Goal: Entertainment & Leisure: Consume media (video, audio)

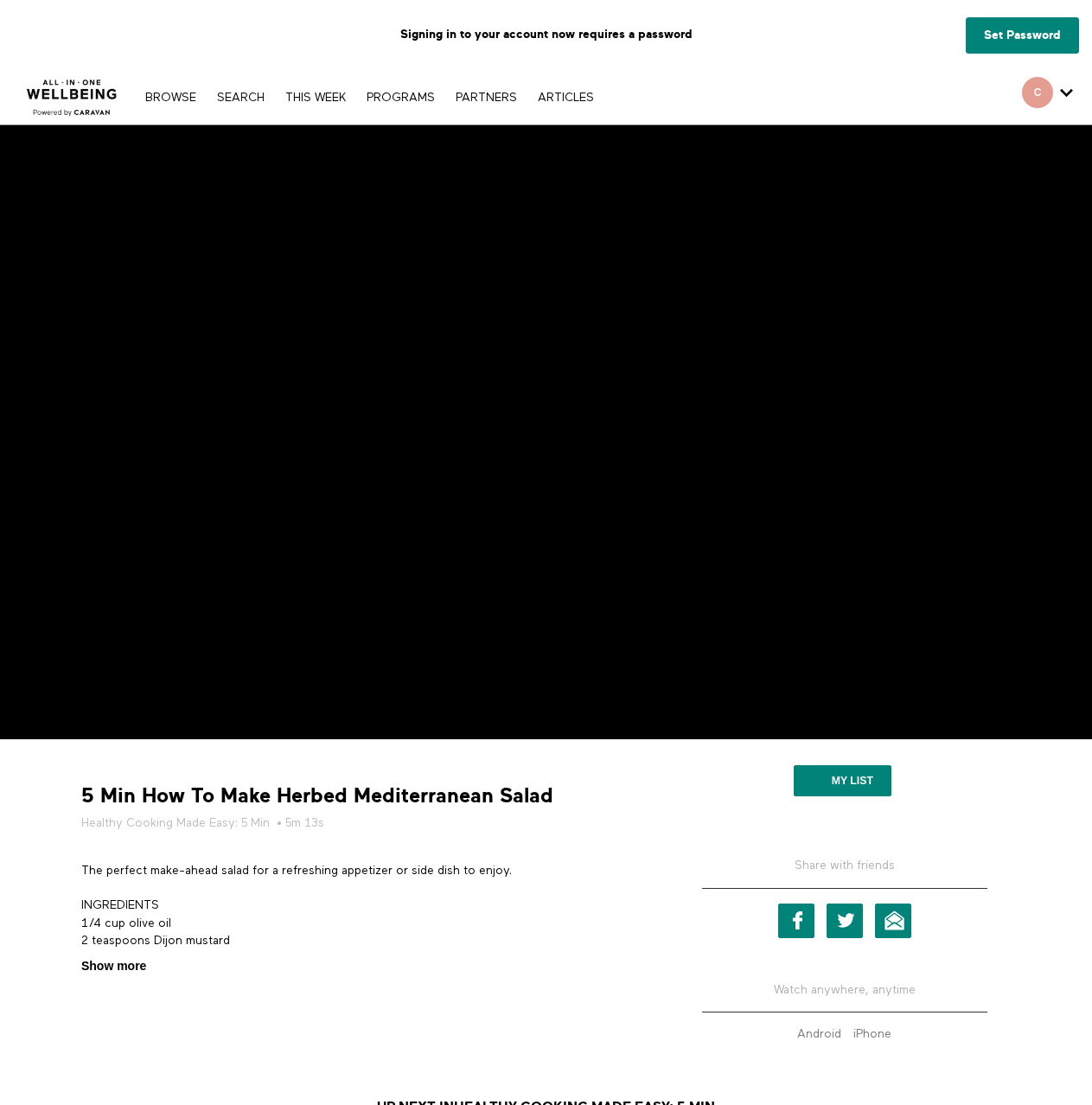
click at [133, 971] on span "Show more" at bounding box center [113, 966] width 64 height 19
click at [0, 0] on input "Show more Show less" at bounding box center [0, 0] width 0 height 0
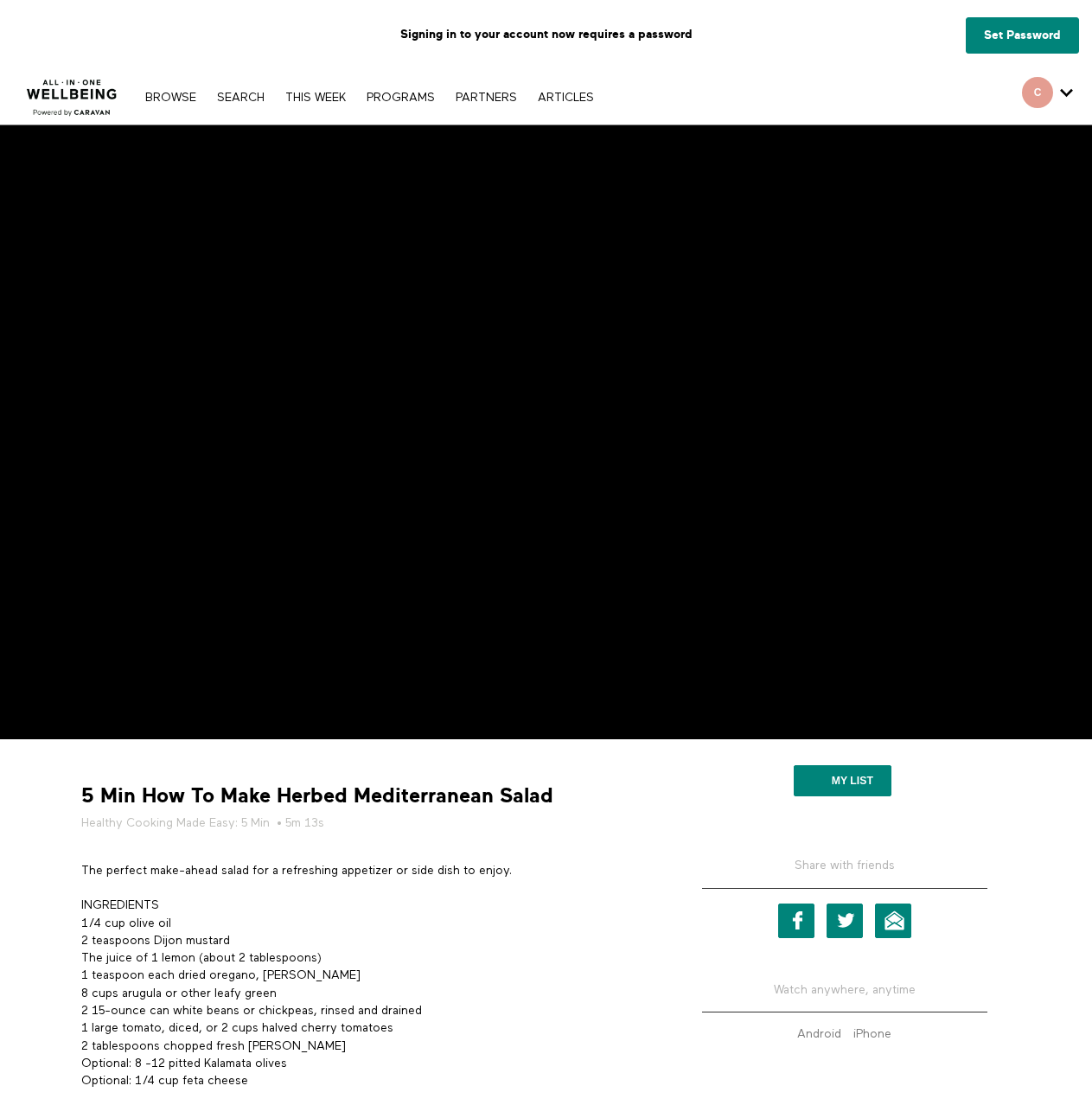
click at [456, 803] on strong "5 Min How To Make Herbed Mediterranean Salad" at bounding box center [316, 795] width 472 height 26
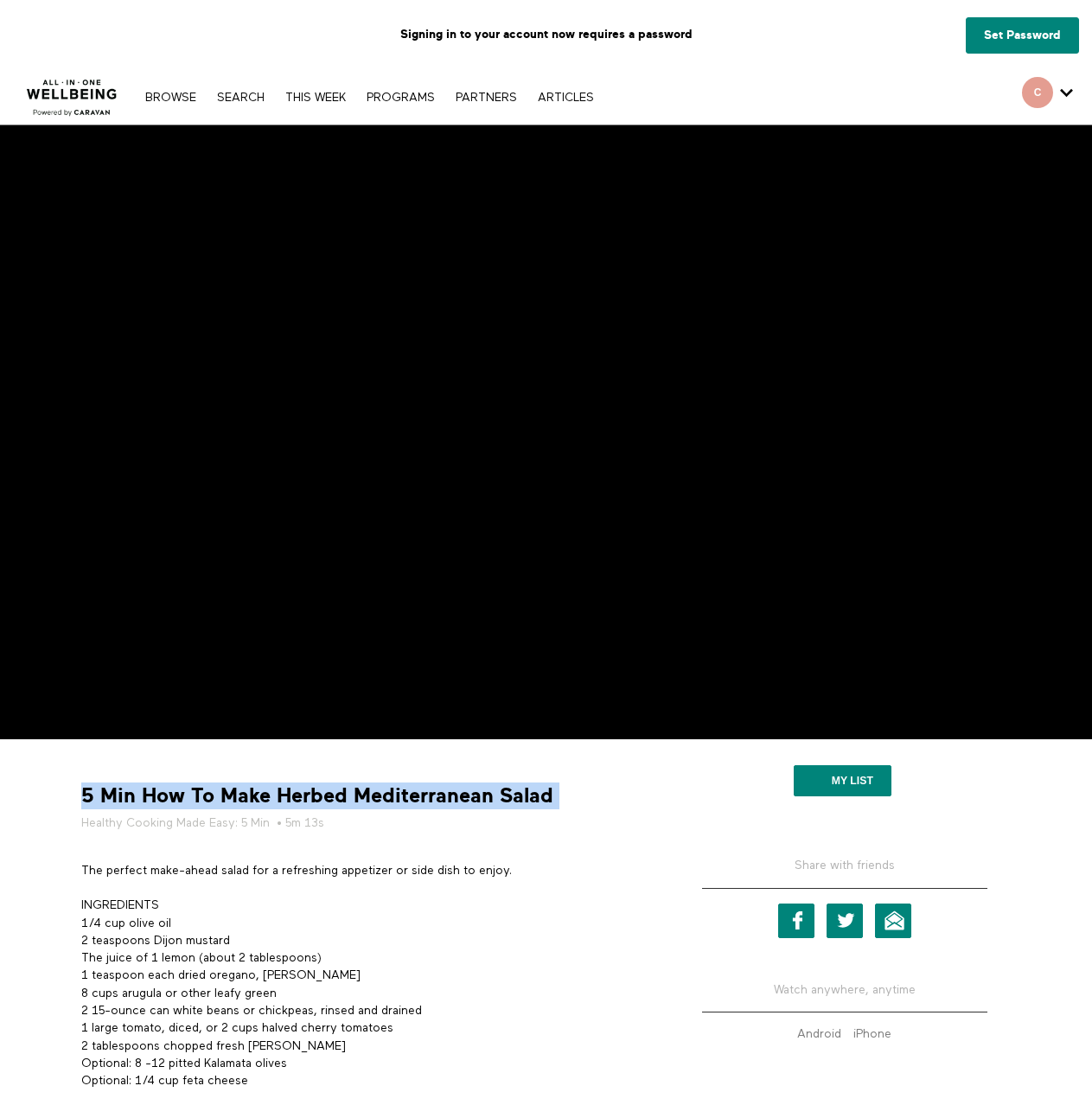
click at [456, 803] on strong "5 Min How To Make Herbed Mediterranean Salad" at bounding box center [316, 795] width 472 height 26
click at [612, 794] on div "5 Min How To Make Herbed Mediterranean Salad Healthy Cooking Made Easy: 5 Min •…" at bounding box center [366, 807] width 584 height 49
